Goal: Information Seeking & Learning: Learn about a topic

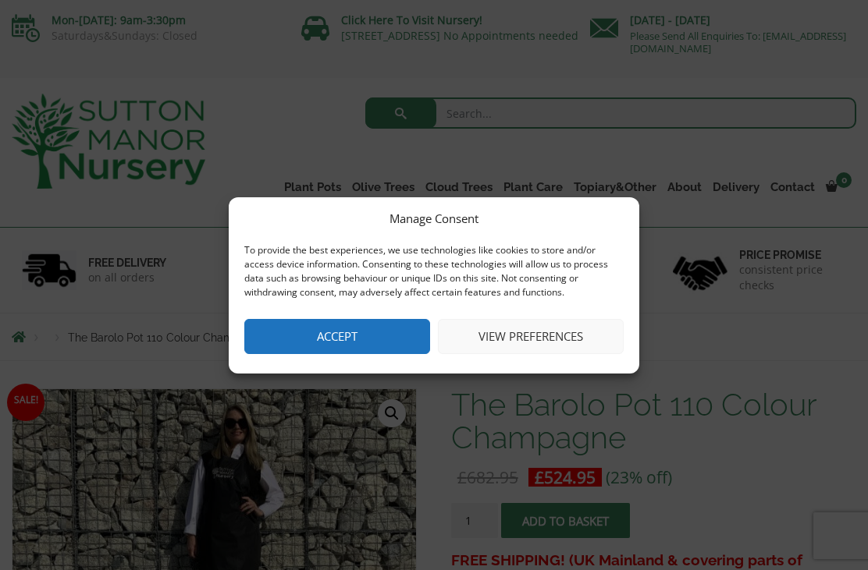
click at [311, 335] on button "Accept" at bounding box center [337, 336] width 186 height 35
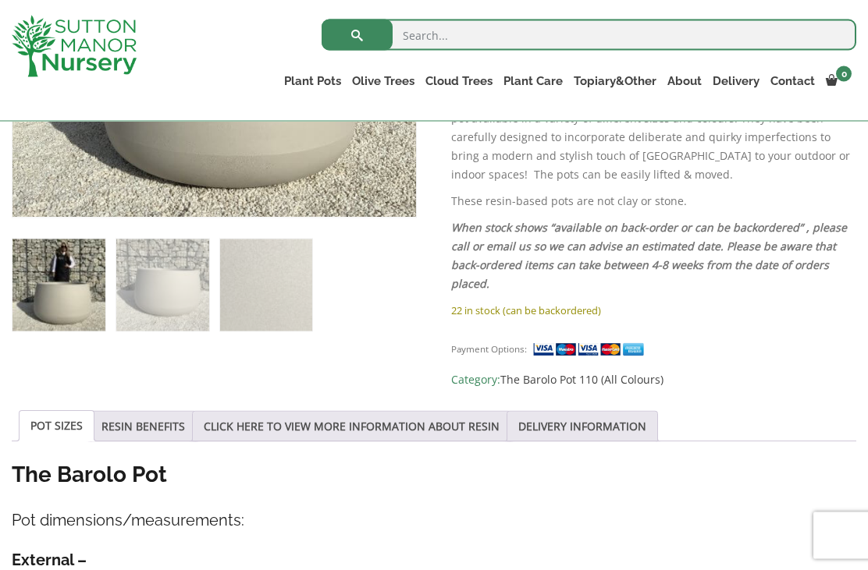
scroll to position [553, 0]
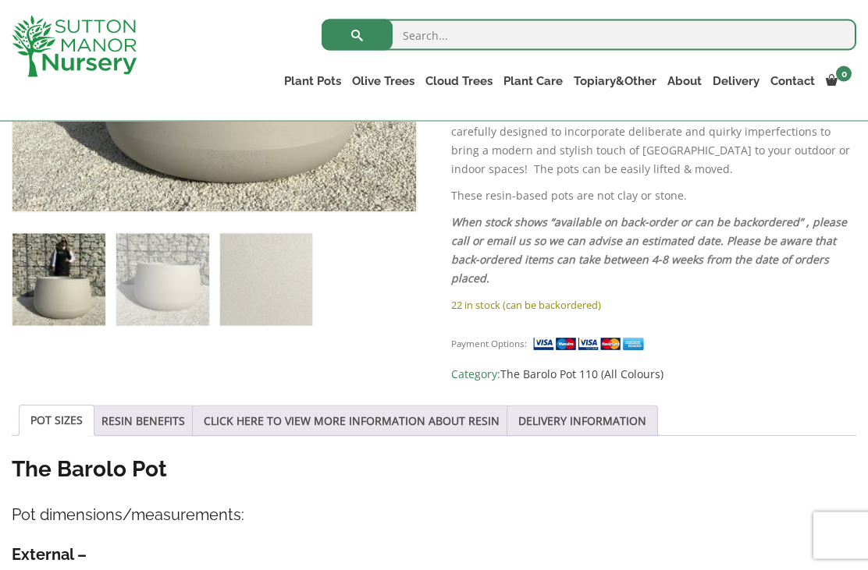
click at [276, 424] on link "CLICK HERE TO VIEW MORE INFORMATION ABOUT RESIN" at bounding box center [352, 421] width 296 height 30
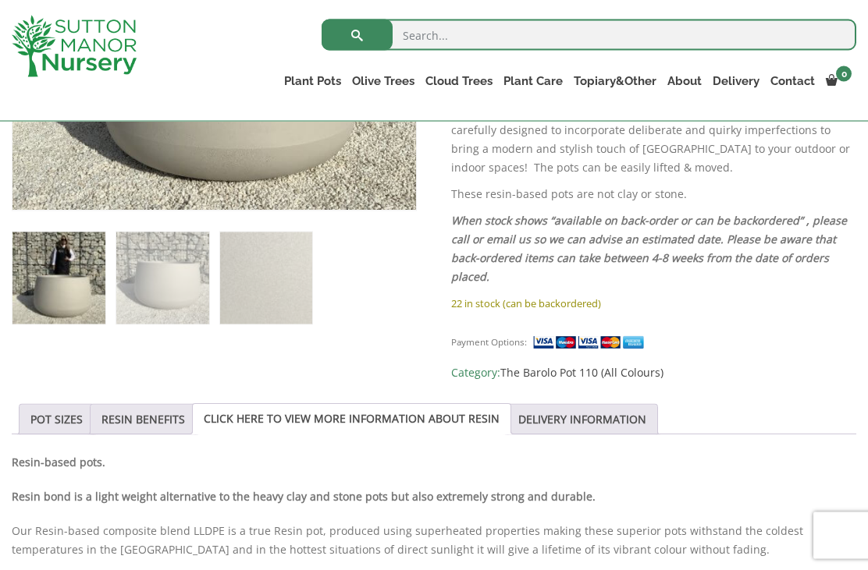
scroll to position [556, 0]
click at [54, 424] on link "POT SIZES" at bounding box center [56, 419] width 52 height 30
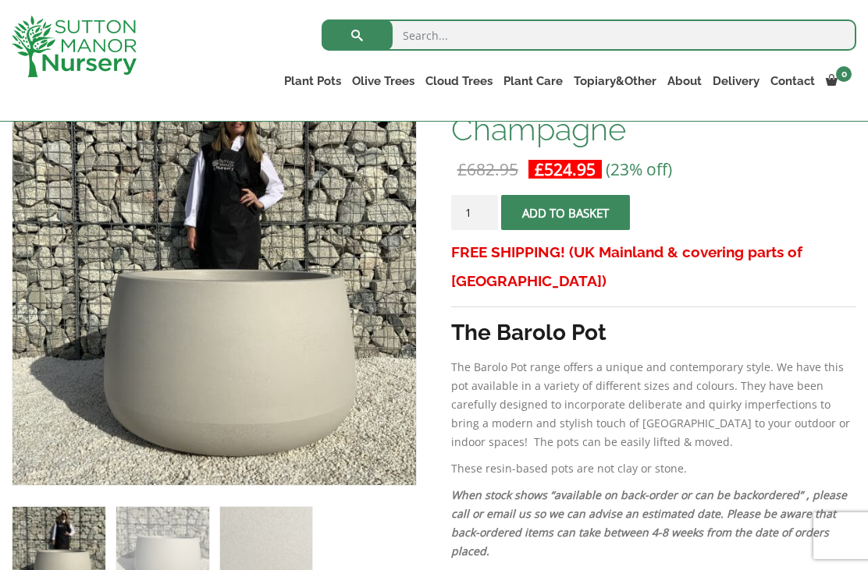
scroll to position [282, 0]
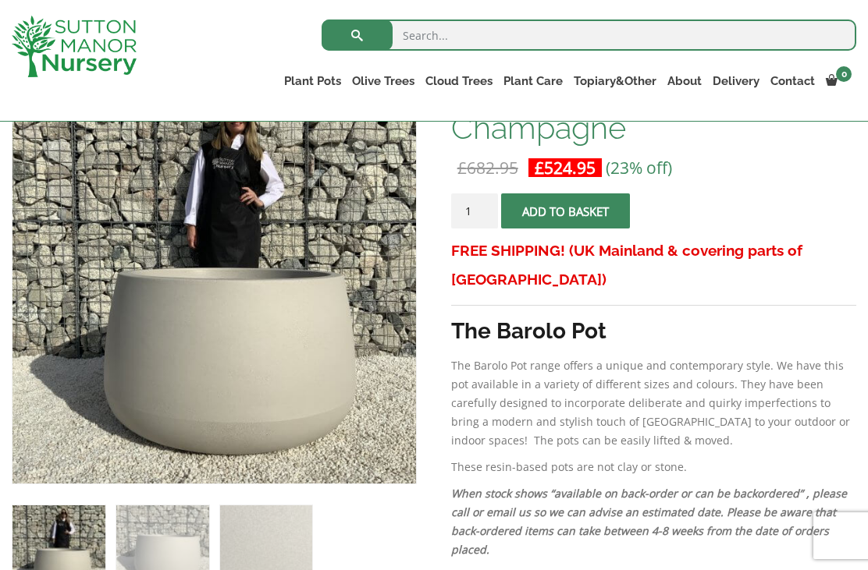
click at [432, 42] on input "search" at bounding box center [588, 35] width 534 height 31
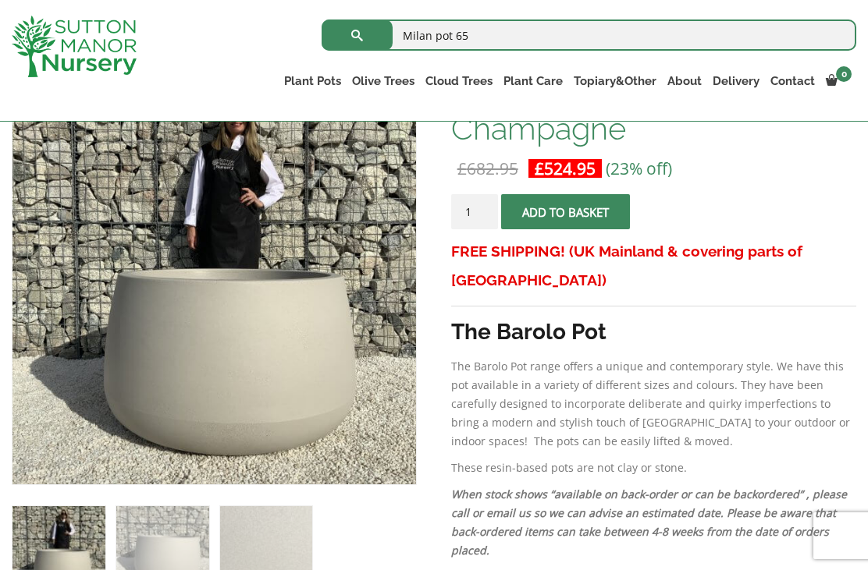
type input "Milan pot 65"
click at [357, 34] on button "submit" at bounding box center [356, 35] width 71 height 31
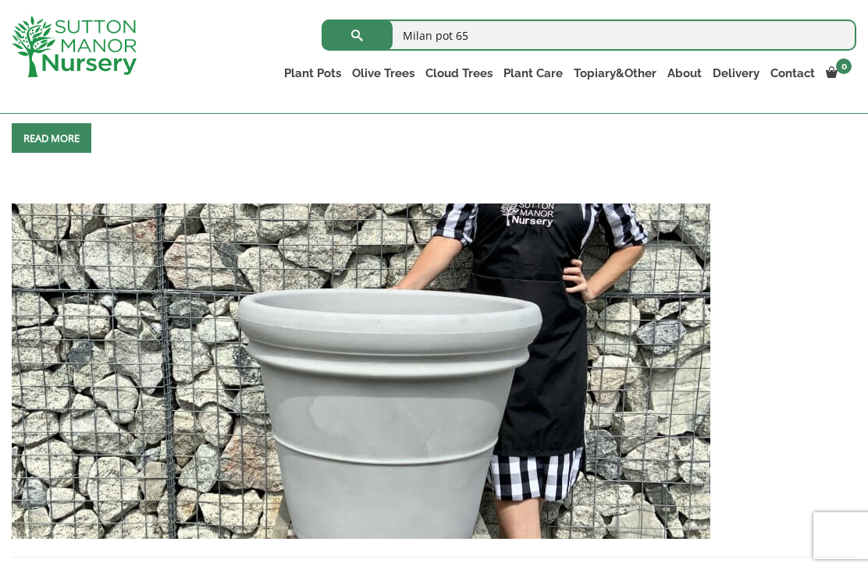
scroll to position [2295, 0]
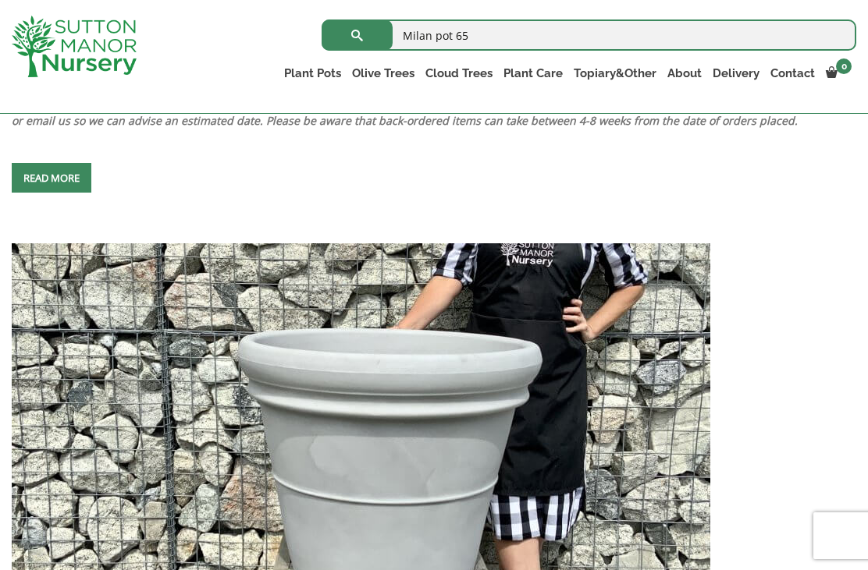
click at [51, 178] on span at bounding box center [51, 178] width 0 height 0
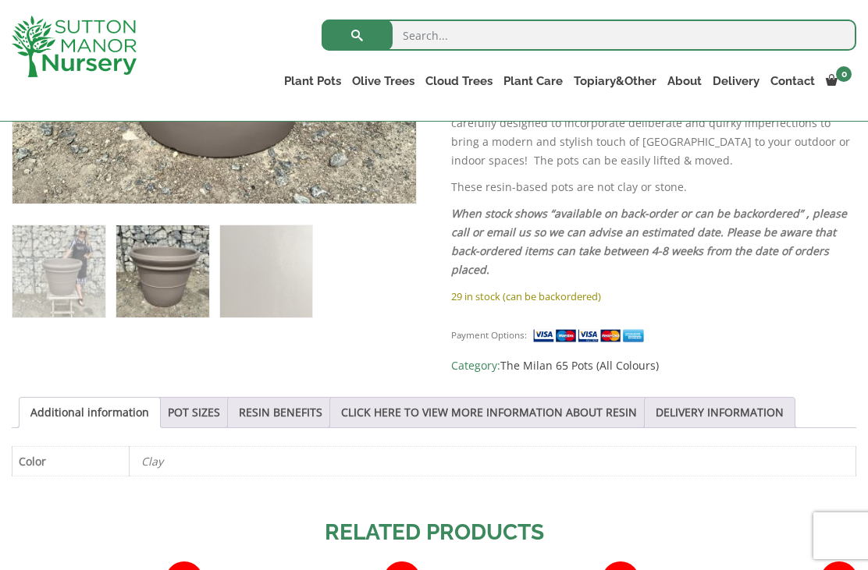
scroll to position [572, 0]
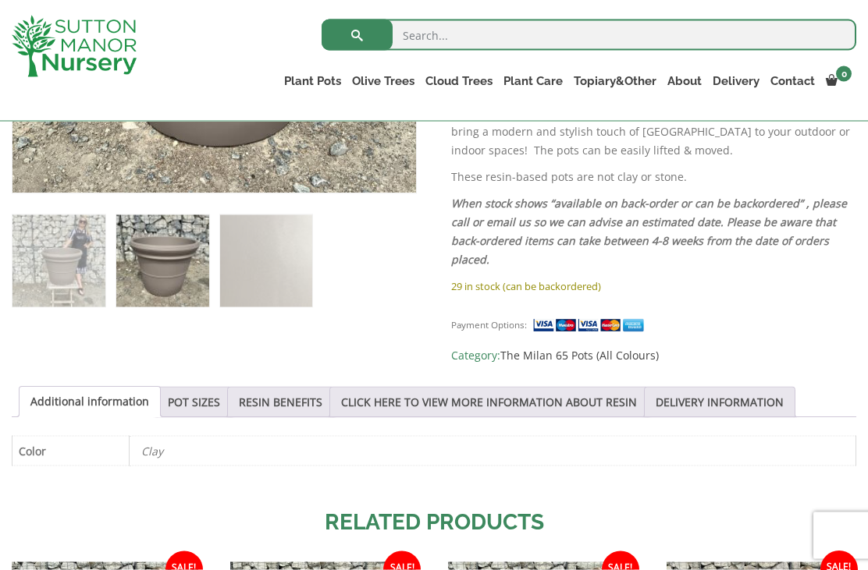
click at [195, 407] on link "POT SIZES" at bounding box center [194, 403] width 52 height 30
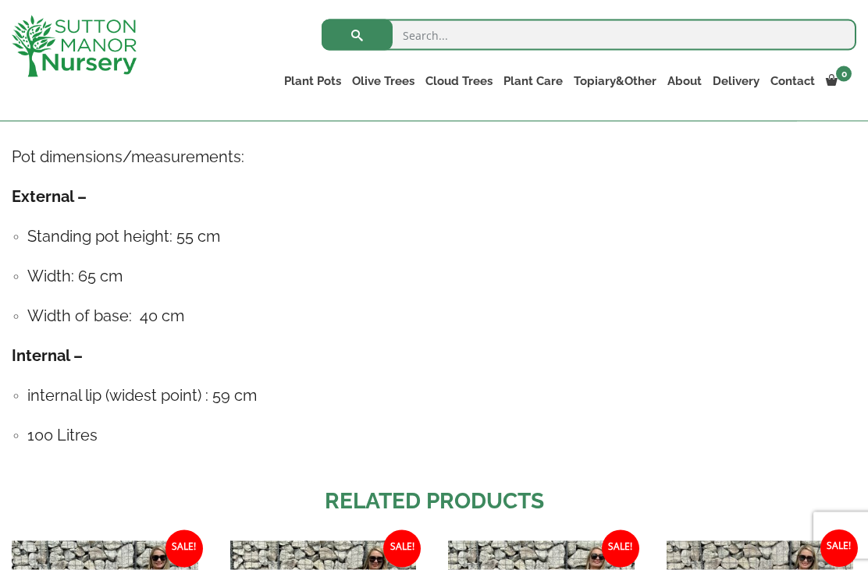
scroll to position [912, 0]
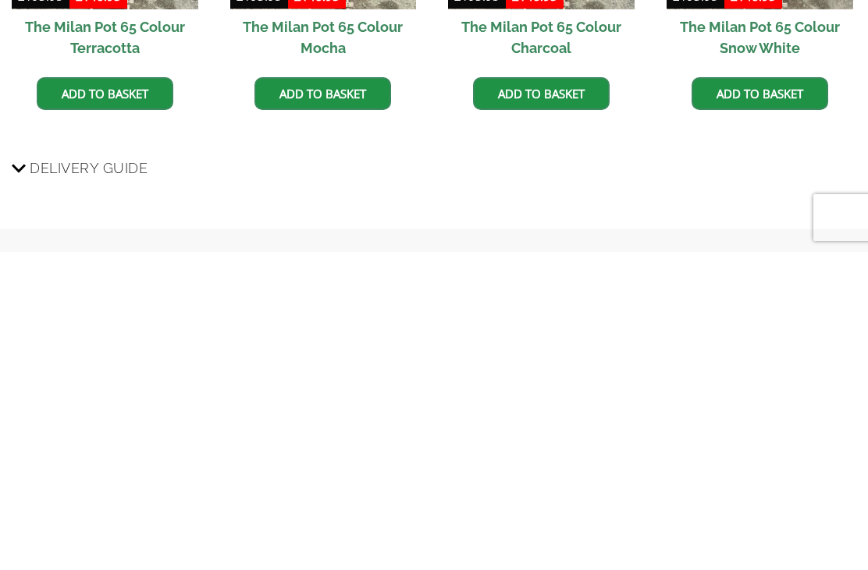
scroll to position [992, 0]
